Goal: Transaction & Acquisition: Purchase product/service

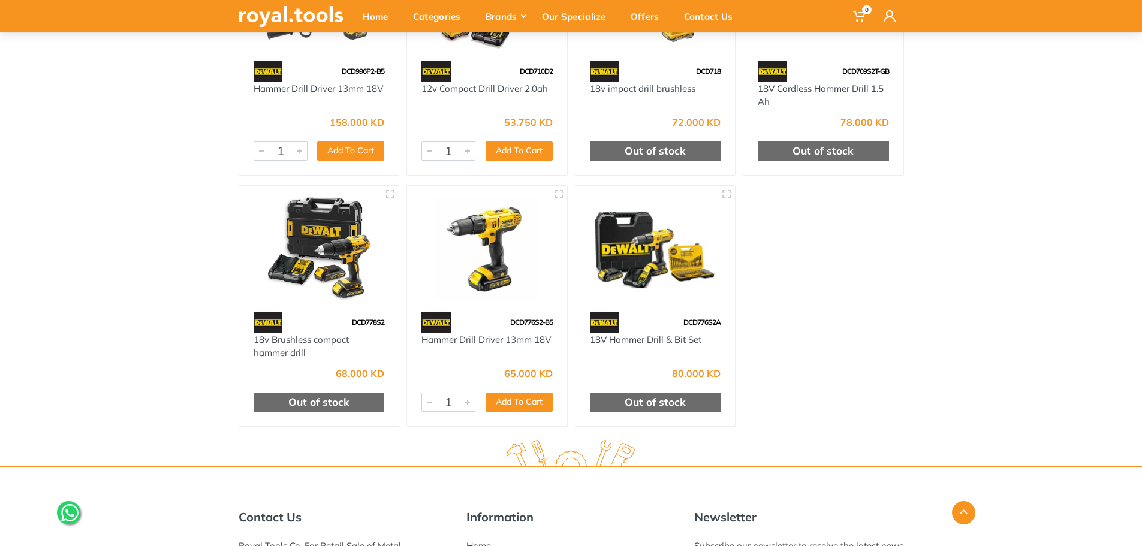
scroll to position [690, 0]
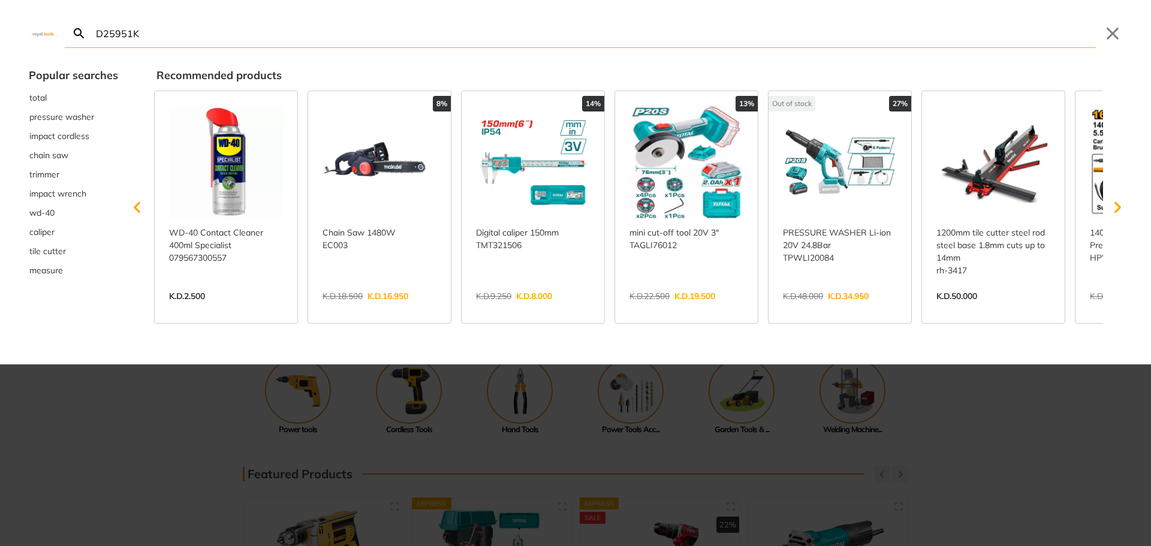
type input "D25951K"
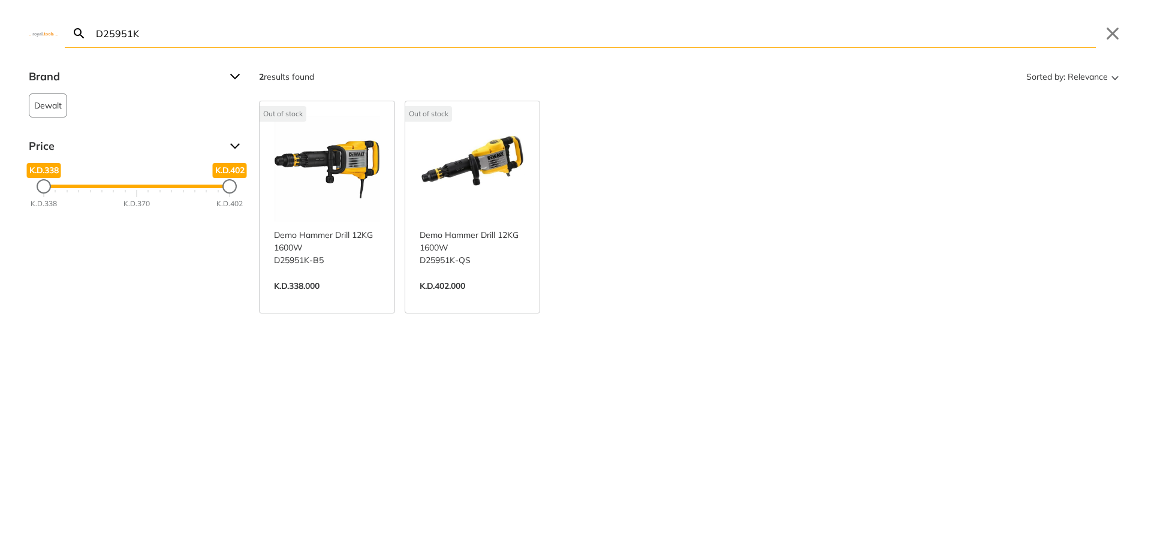
click at [302, 299] on link "View more →" at bounding box center [327, 299] width 106 height 0
